Goal: Transaction & Acquisition: Purchase product/service

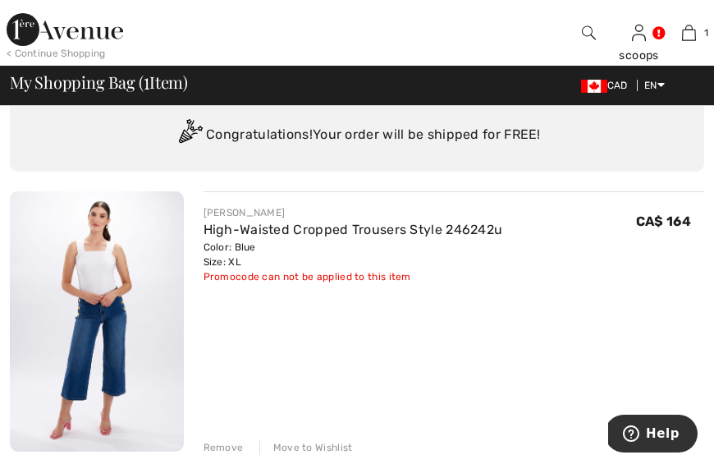
scroll to position [78, 0]
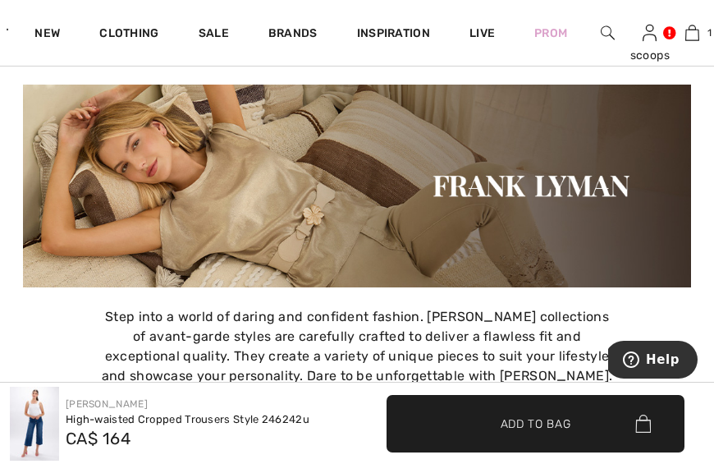
scroll to position [2521, 0]
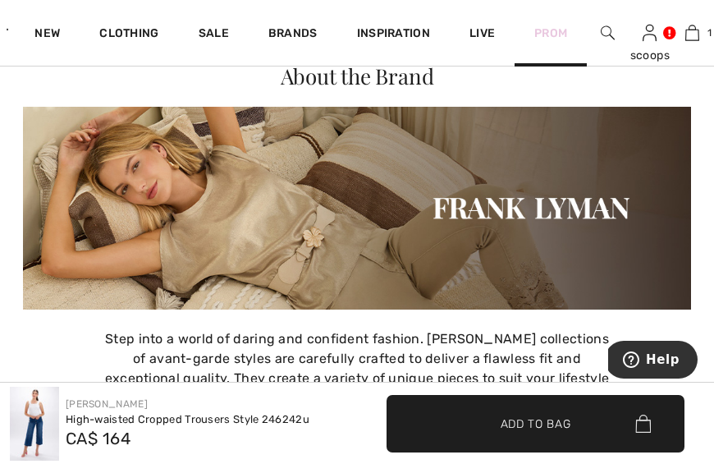
click at [557, 28] on link "Prom" at bounding box center [550, 33] width 33 height 17
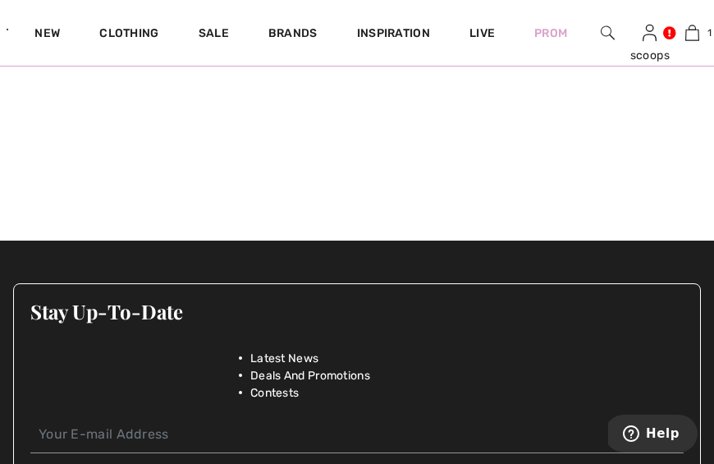
scroll to position [1034, 0]
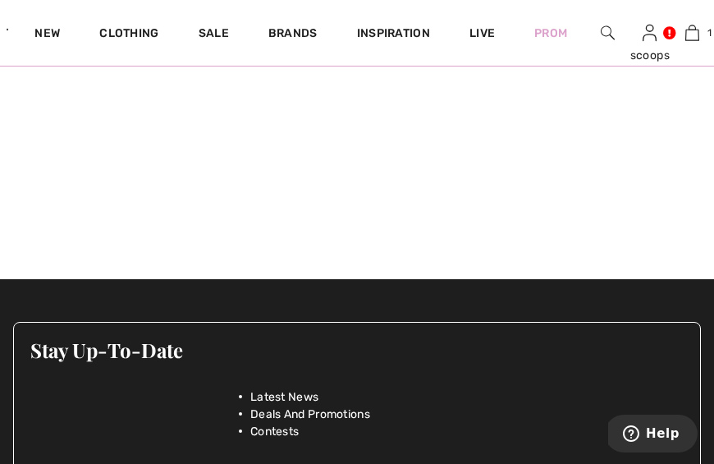
click at [310, 25] on div "Brands" at bounding box center [293, 33] width 89 height 66
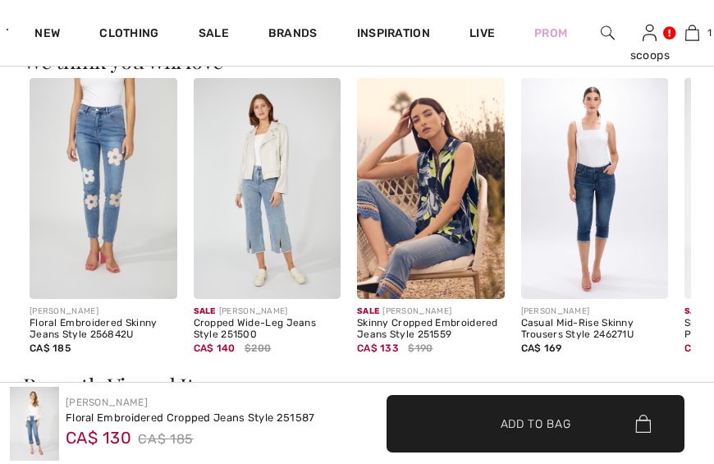
scroll to position [1887, 0]
click at [274, 242] on img at bounding box center [268, 188] width 148 height 221
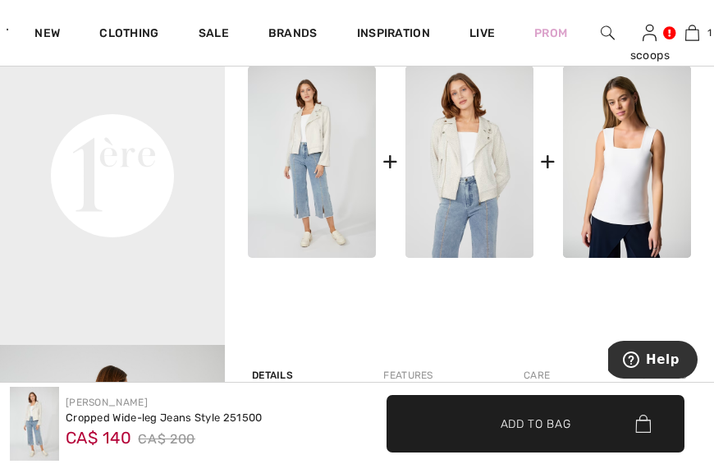
scroll to position [771, 0]
click at [113, 121] on video "Your browser does not support the video tag." at bounding box center [112, 64] width 225 height 112
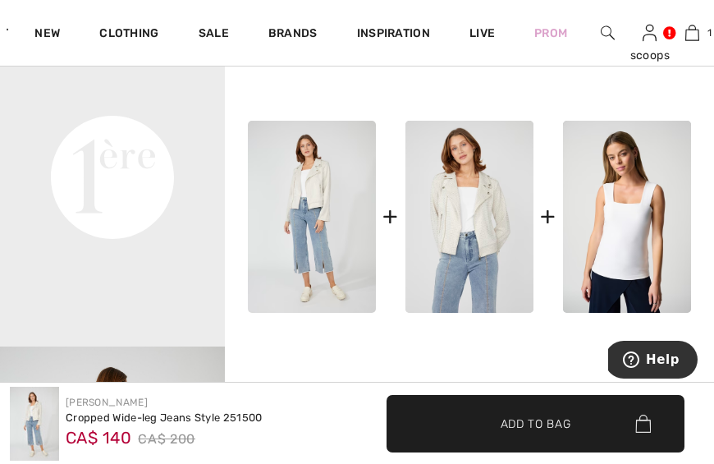
scroll to position [118, 0]
click at [134, 116] on video "Your browser does not support the video tag." at bounding box center [112, 59] width 225 height 112
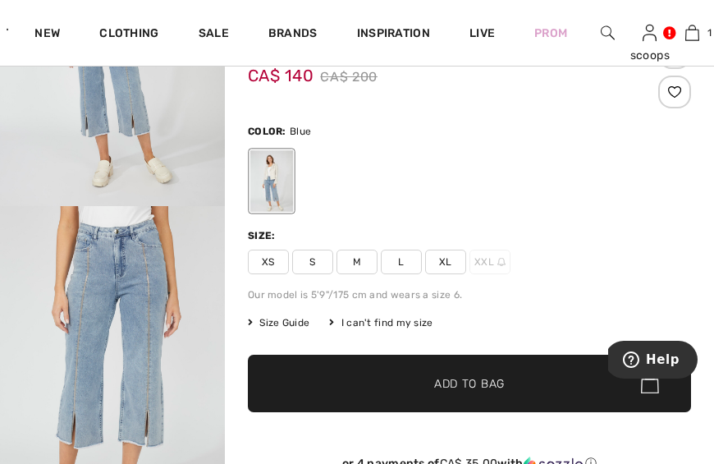
scroll to position [179, 0]
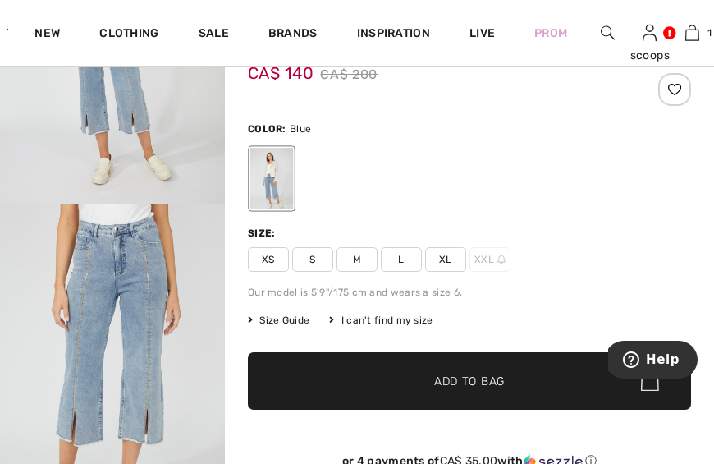
click at [444, 261] on span "XL" at bounding box center [445, 259] width 41 height 25
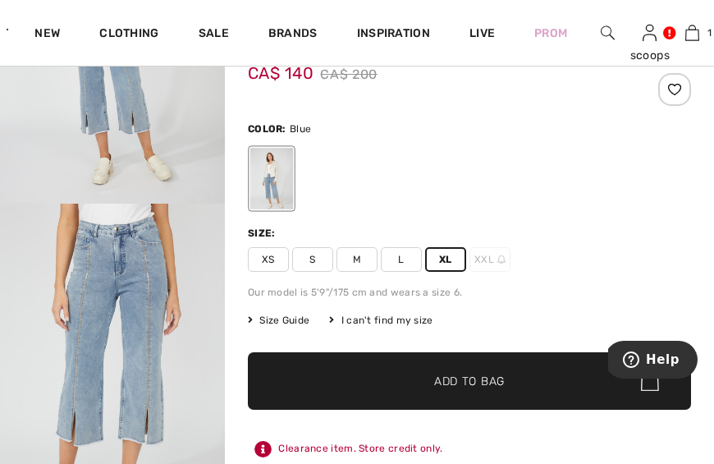
click at [475, 375] on span "Add to Bag" at bounding box center [469, 380] width 71 height 17
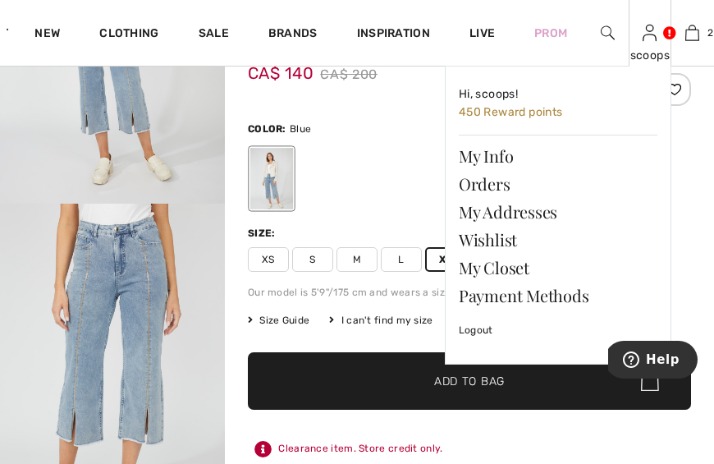
click at [656, 43] on img at bounding box center [650, 33] width 14 height 20
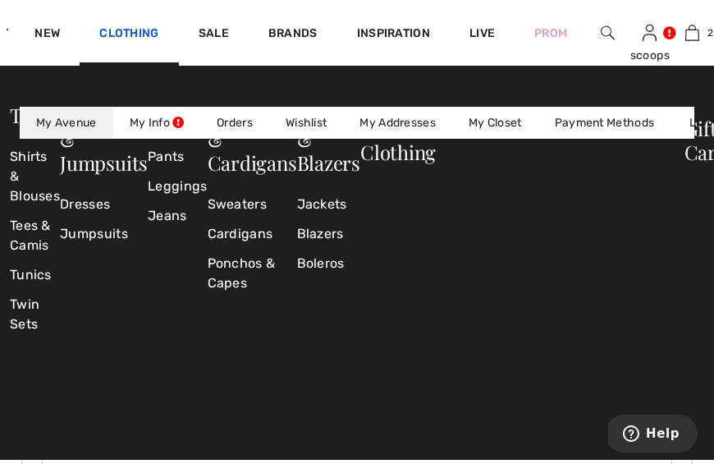
click at [130, 28] on link "Clothing" at bounding box center [128, 34] width 59 height 17
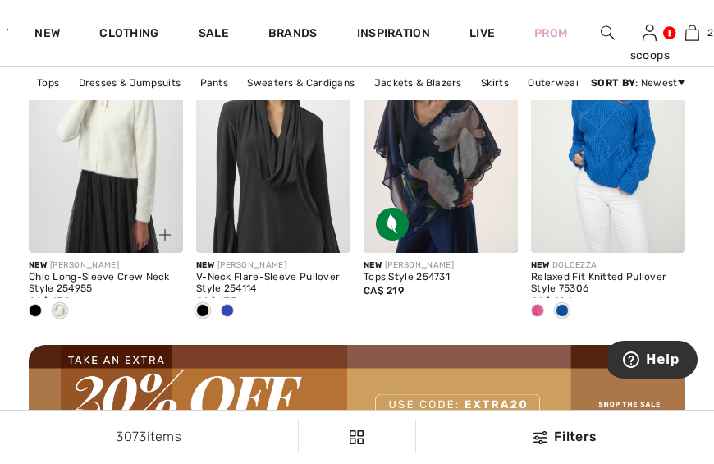
scroll to position [2334, 0]
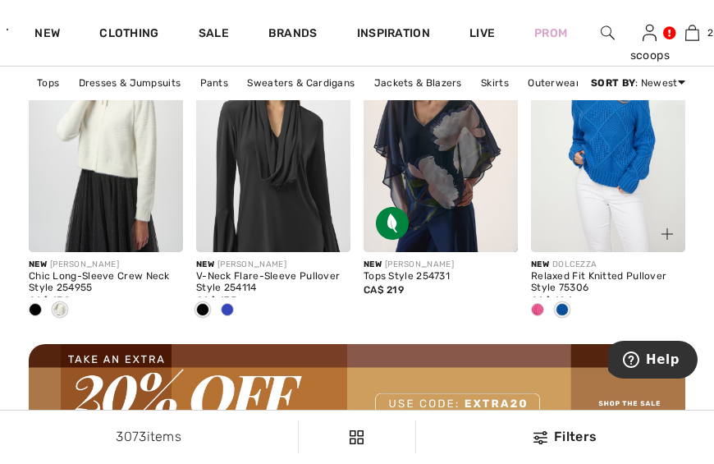
click at [666, 232] on img at bounding box center [667, 233] width 11 height 11
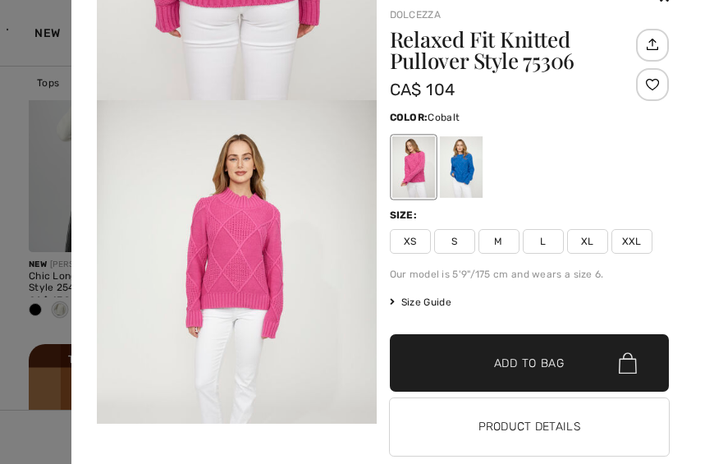
scroll to position [39, 0]
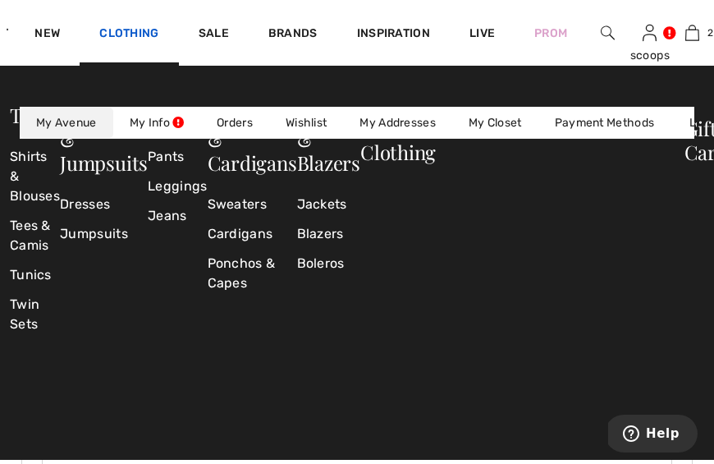
click at [138, 32] on link "Clothing" at bounding box center [128, 34] width 59 height 17
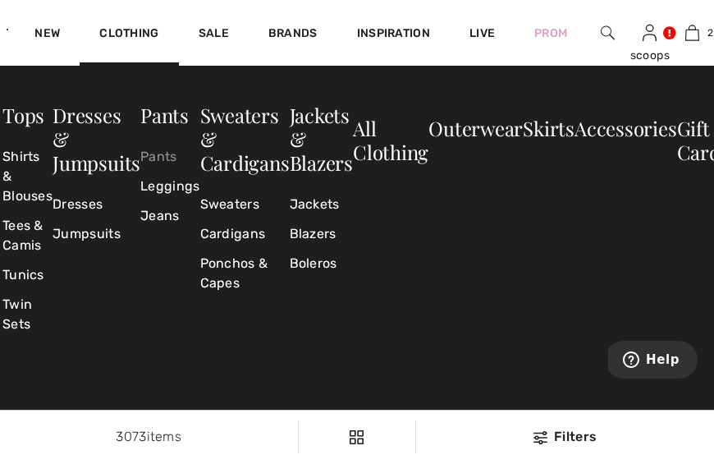
click at [155, 158] on link "Pants" at bounding box center [169, 157] width 59 height 30
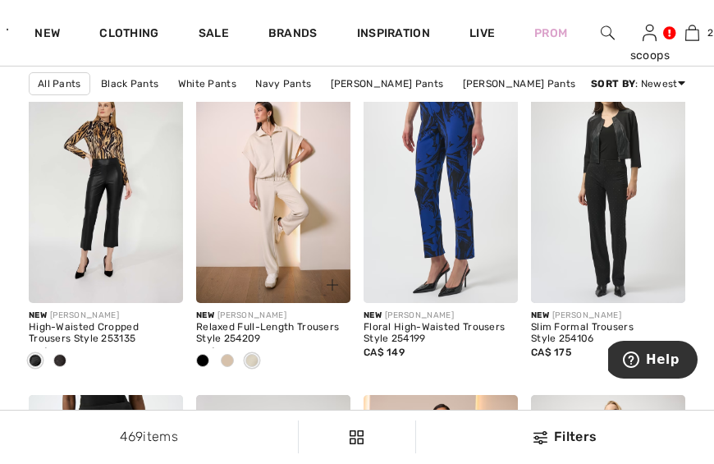
scroll to position [3373, 0]
click at [276, 205] on img at bounding box center [273, 186] width 154 height 231
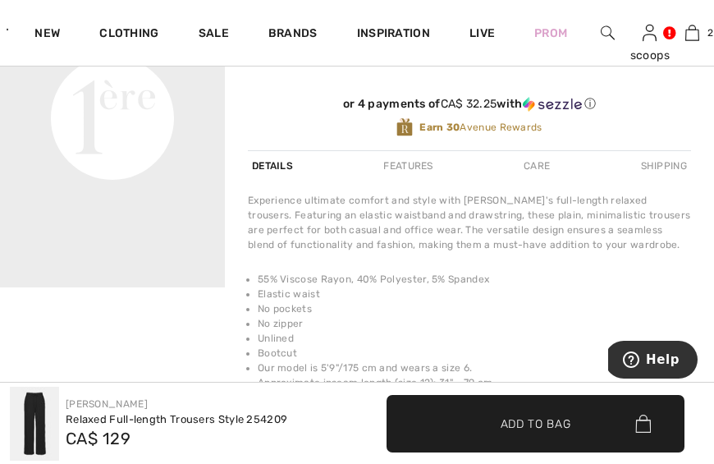
scroll to position [552, 0]
click at [107, 62] on video "Your browser does not support the video tag." at bounding box center [112, 5] width 225 height 112
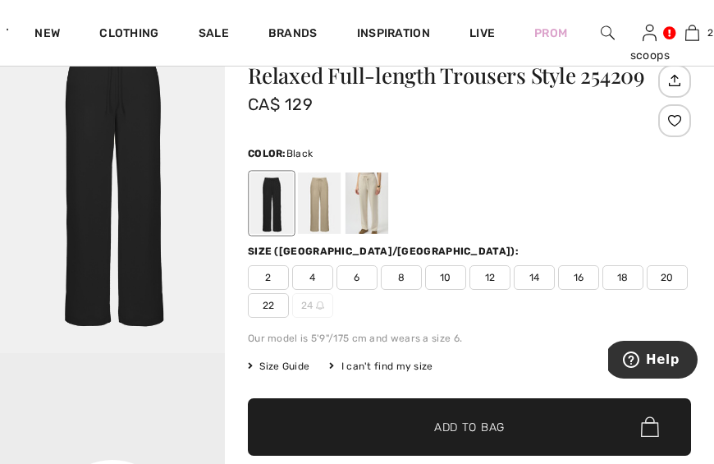
scroll to position [148, 0]
click at [622, 273] on span "18" at bounding box center [622, 277] width 41 height 25
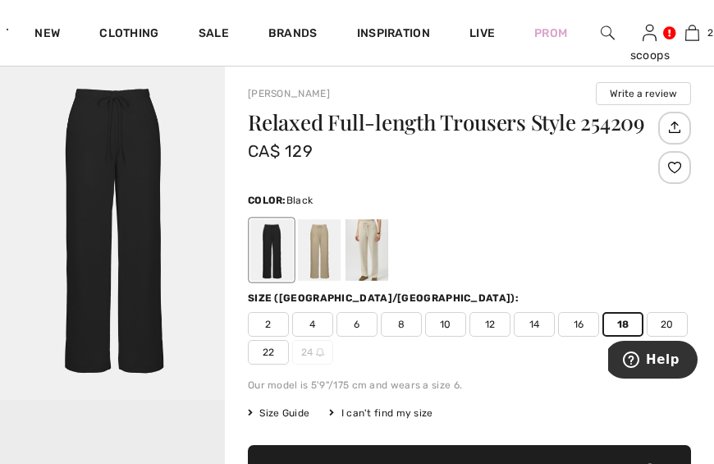
scroll to position [118, 0]
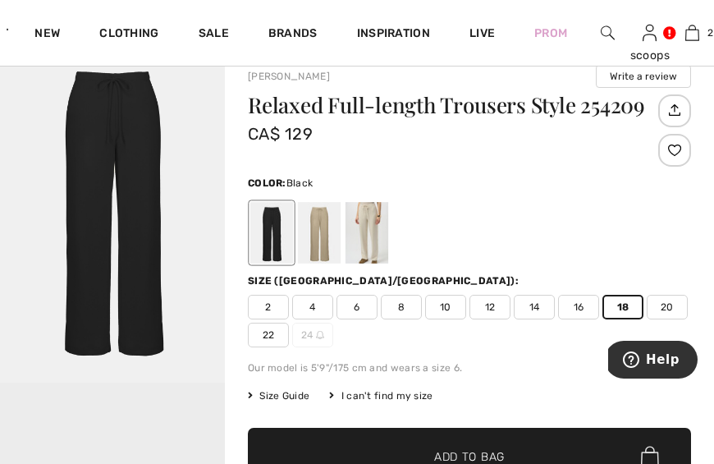
click at [299, 392] on span "Size Guide" at bounding box center [279, 395] width 62 height 15
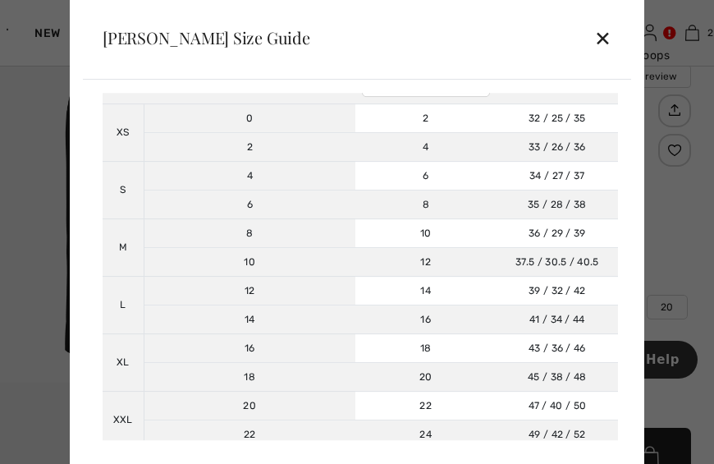
scroll to position [121, 0]
click at [607, 34] on div "✕" at bounding box center [602, 38] width 17 height 34
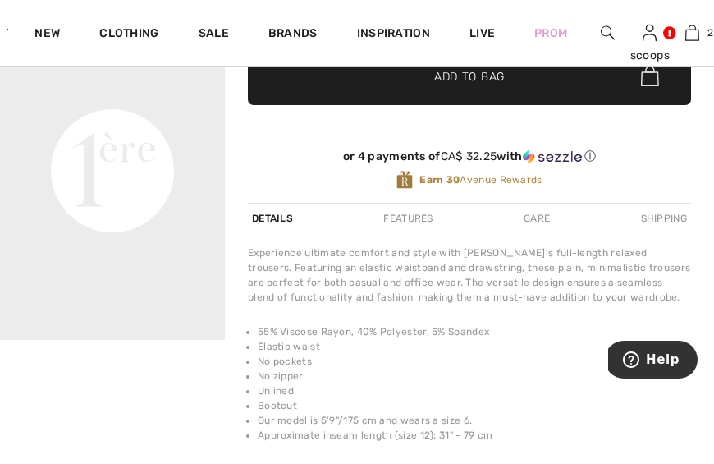
scroll to position [500, 0]
